Goal: Information Seeking & Learning: Learn about a topic

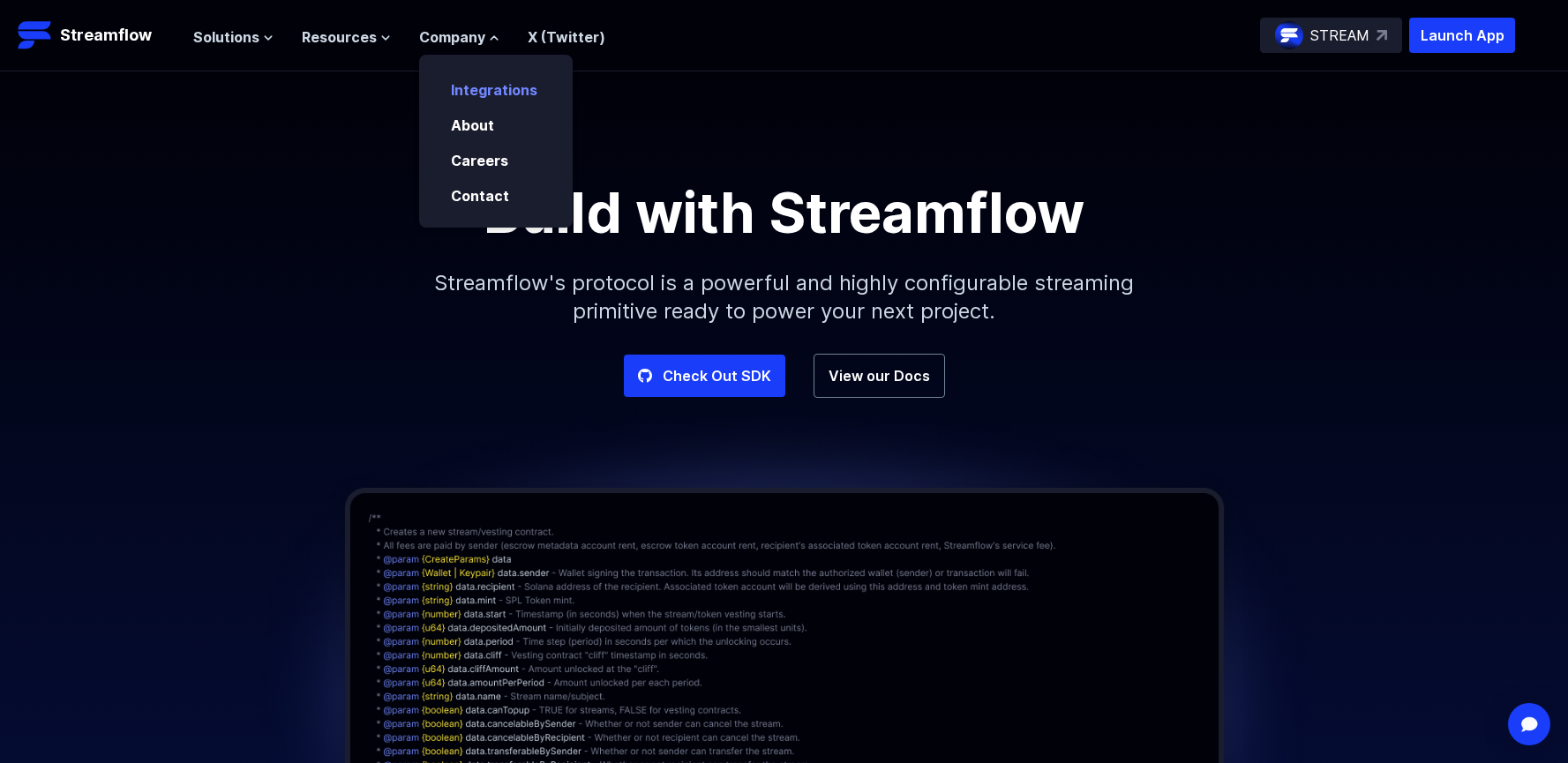
click at [535, 85] on p "Integrations" at bounding box center [506, 85] width 133 height 32
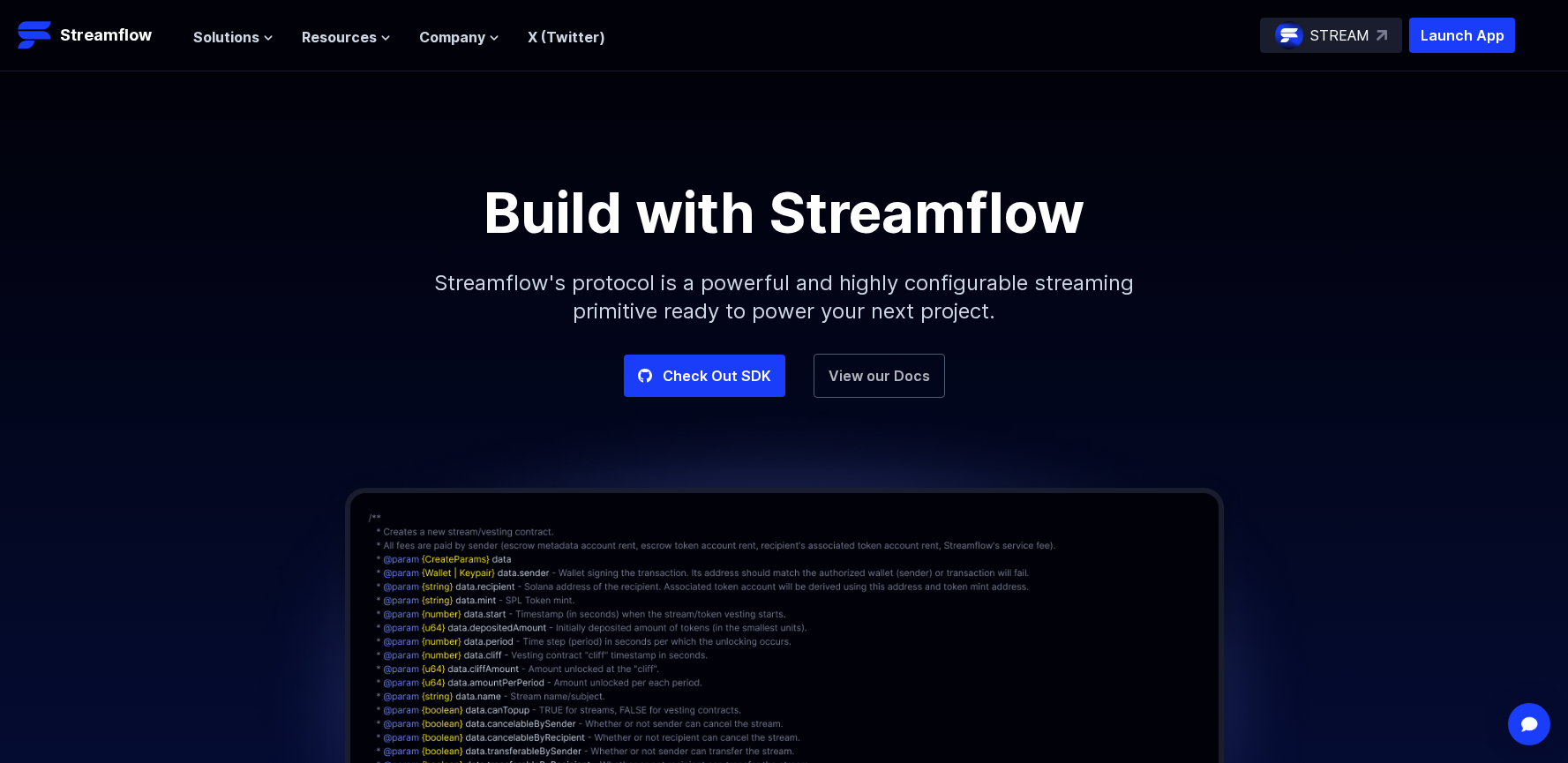
click at [857, 379] on link "View our Docs" at bounding box center [880, 376] width 132 height 44
click at [766, 375] on link "Check Out SDK" at bounding box center [705, 376] width 162 height 42
click at [353, 42] on span "Resources" at bounding box center [339, 37] width 75 height 21
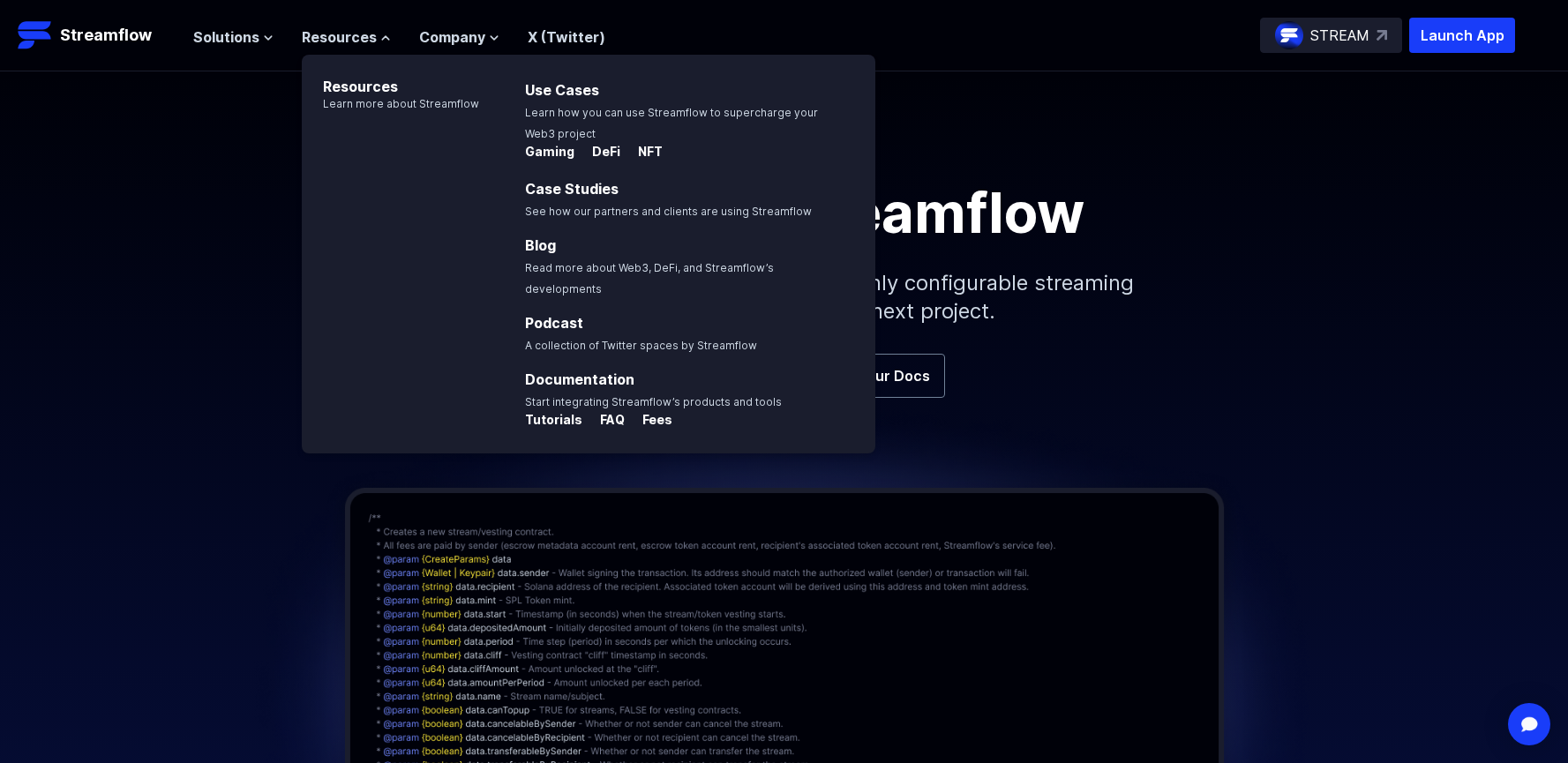
click at [1123, 285] on p "Streamflow's protocol is a powerful and highly configurable streaming primitive…" at bounding box center [785, 297] width 759 height 113
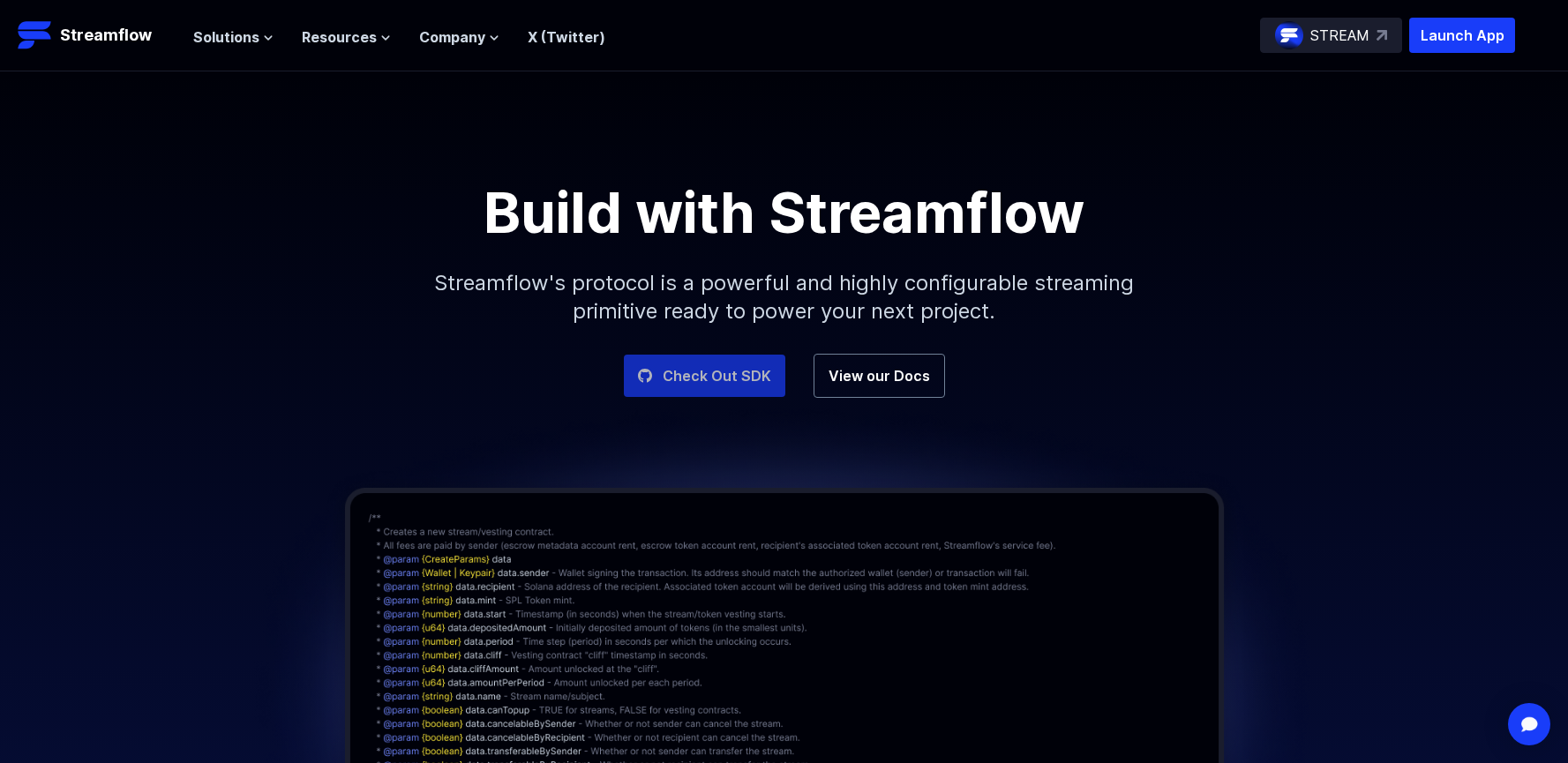
click at [762, 374] on link "Check Out SDK" at bounding box center [705, 376] width 162 height 42
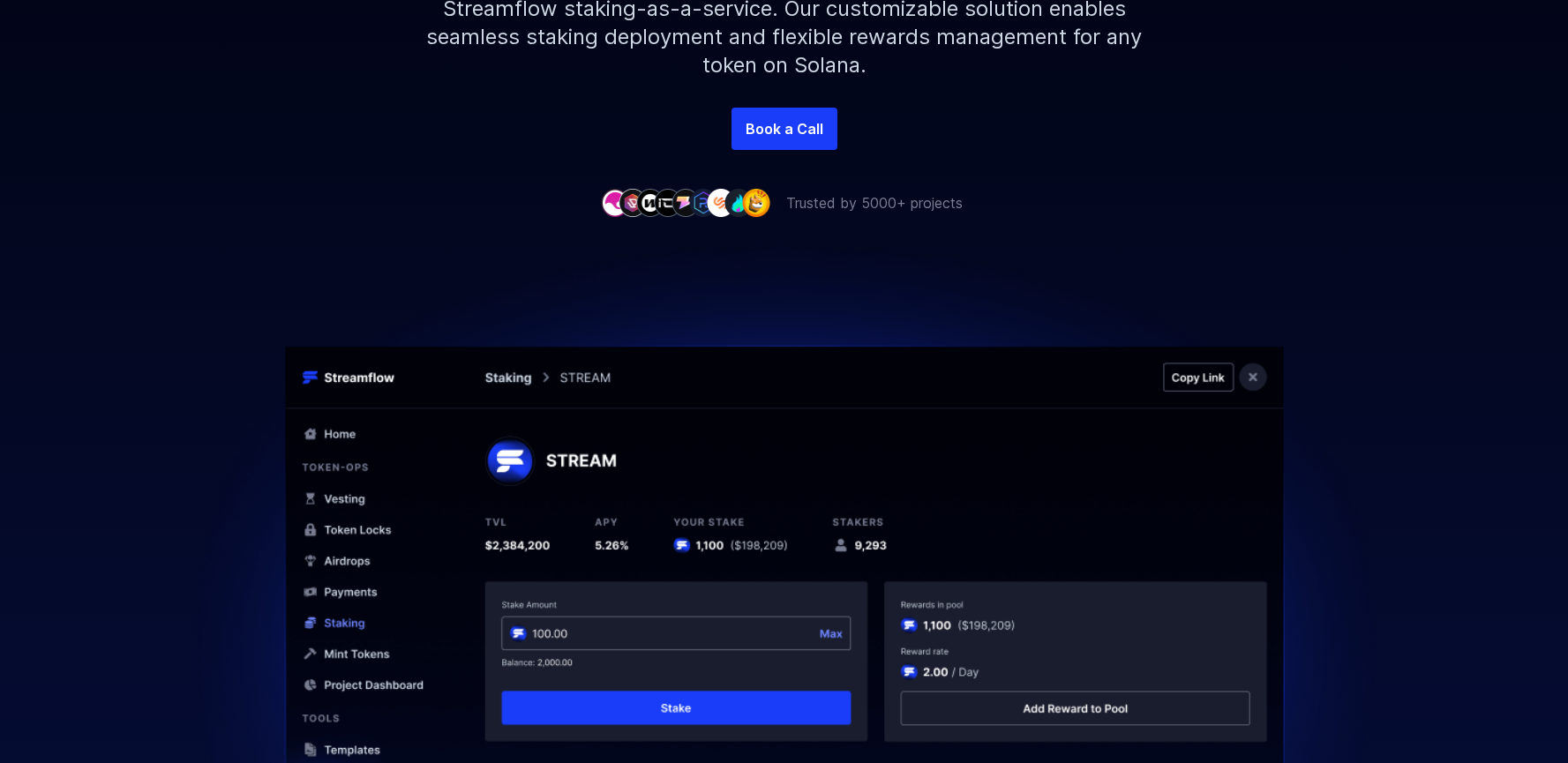
scroll to position [500, 0]
click at [799, 141] on link "Book a Call" at bounding box center [785, 129] width 106 height 42
